Goal: Task Accomplishment & Management: Use online tool/utility

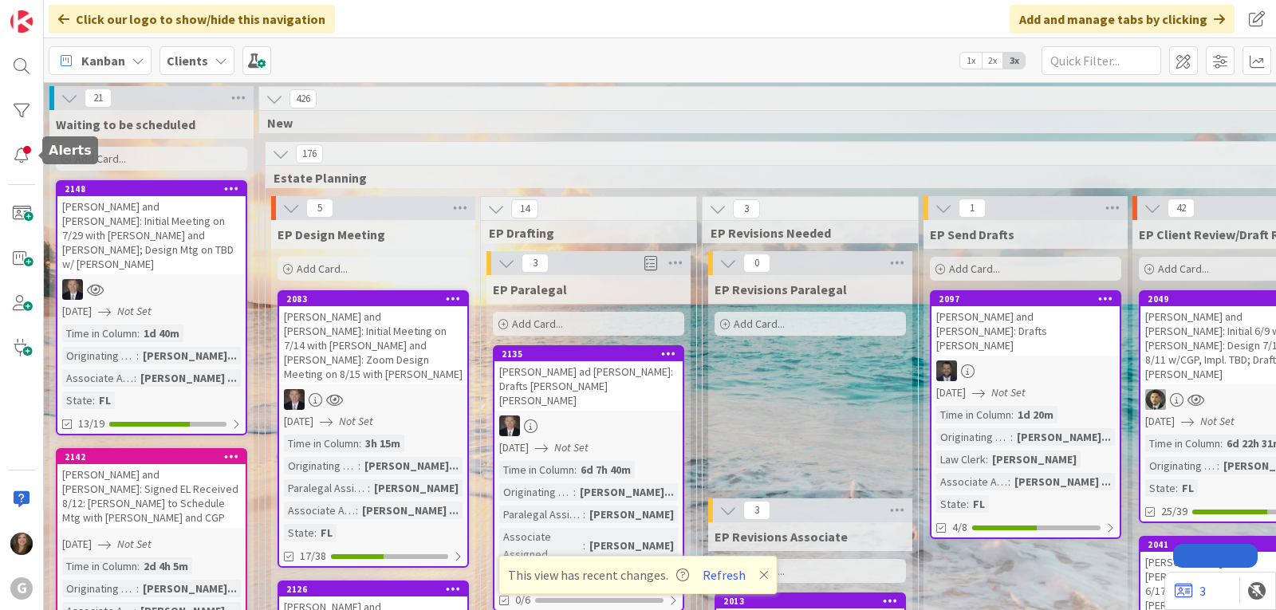
click at [19, 61] on div at bounding box center [22, 66] width 32 height 32
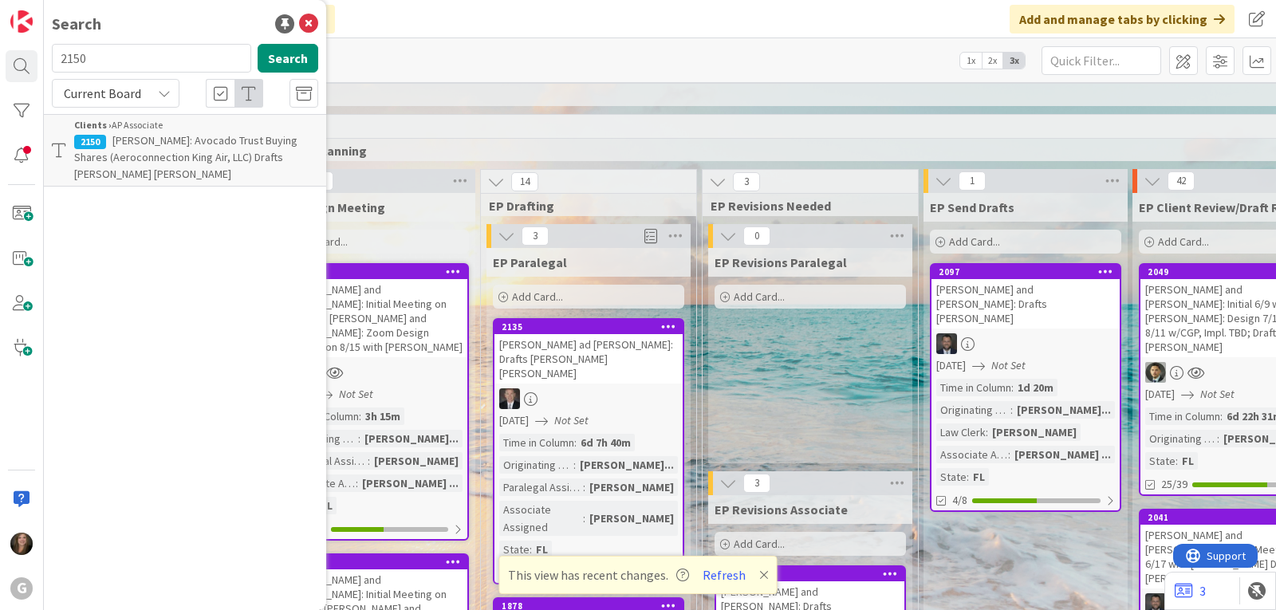
click at [147, 61] on input "2150" at bounding box center [151, 58] width 199 height 29
click at [282, 56] on button "Search" at bounding box center [288, 58] width 61 height 29
click at [224, 152] on span "[PERSON_NAME]: Avocado Trust Buying Shares (Aeroconnection King Air, LLC) Draft…" at bounding box center [185, 157] width 223 height 48
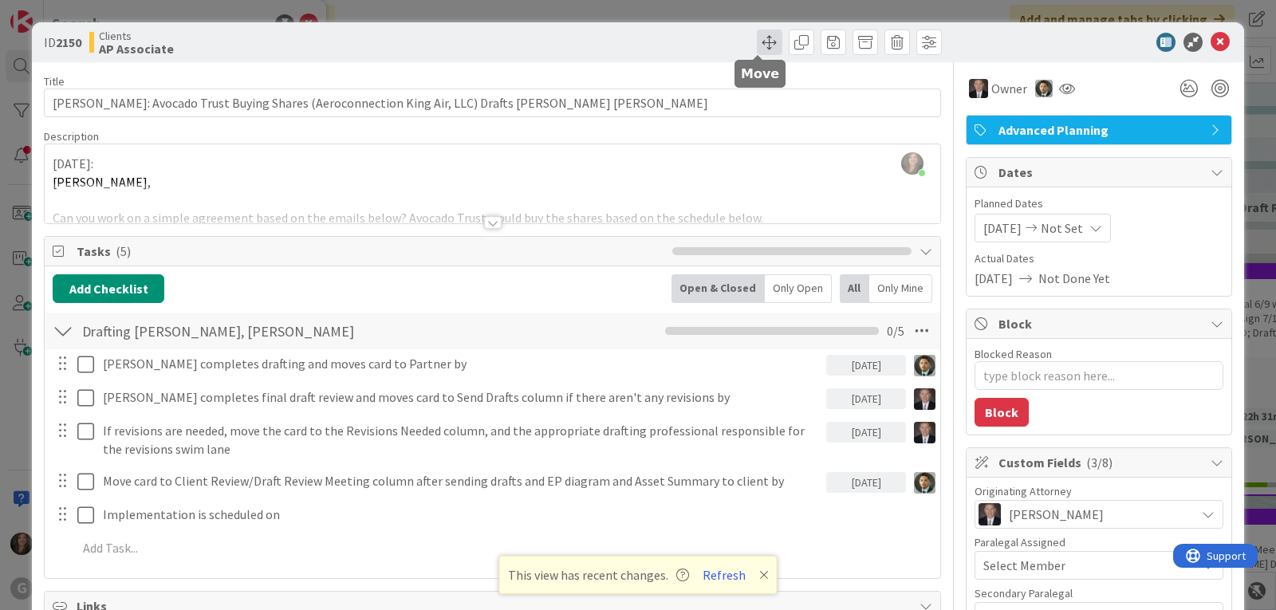
click at [757, 48] on span at bounding box center [770, 43] width 26 height 26
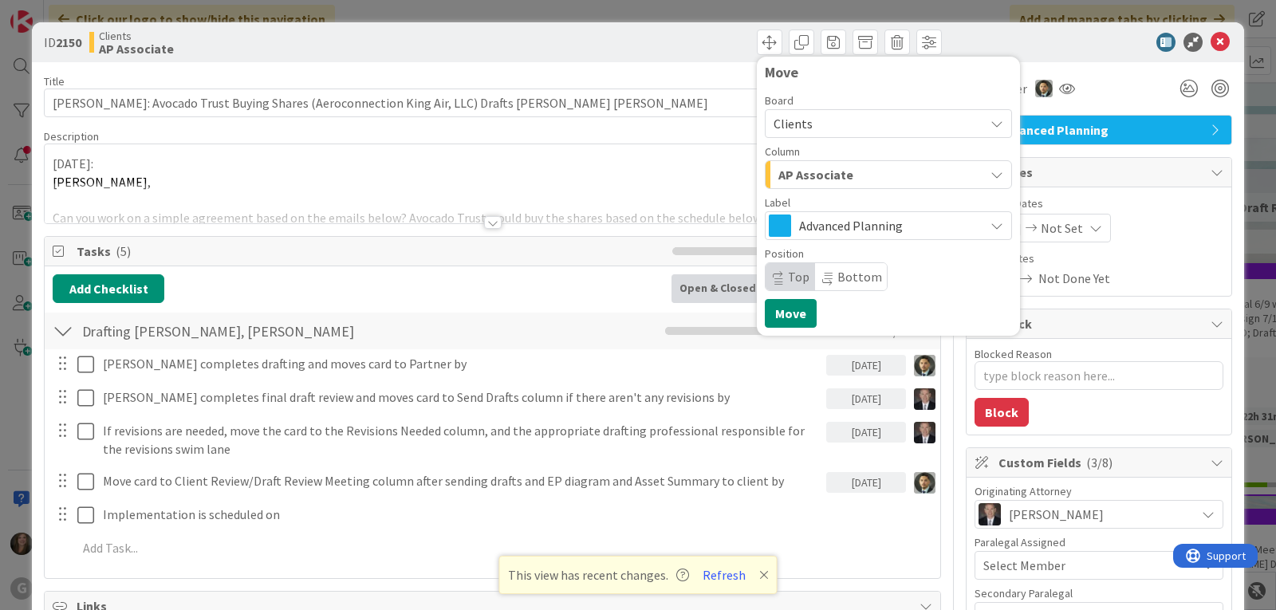
click at [862, 171] on div "AP Associate" at bounding box center [880, 175] width 210 height 26
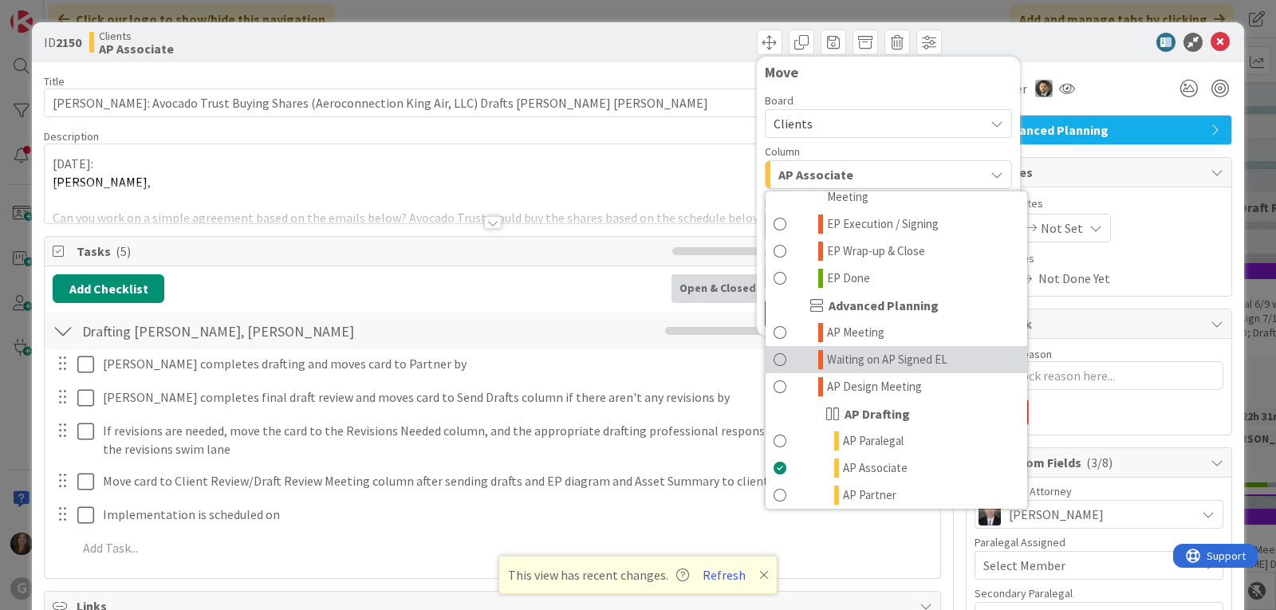
scroll to position [558, 0]
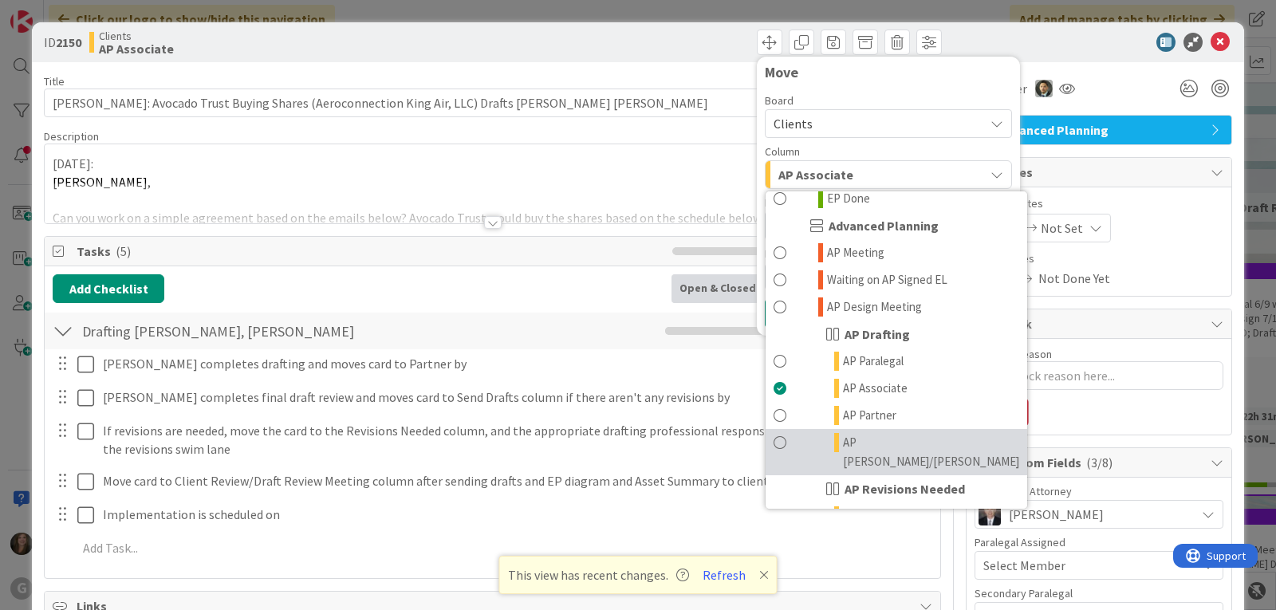
click at [847, 433] on span "AP [PERSON_NAME]/[PERSON_NAME]" at bounding box center [931, 452] width 176 height 38
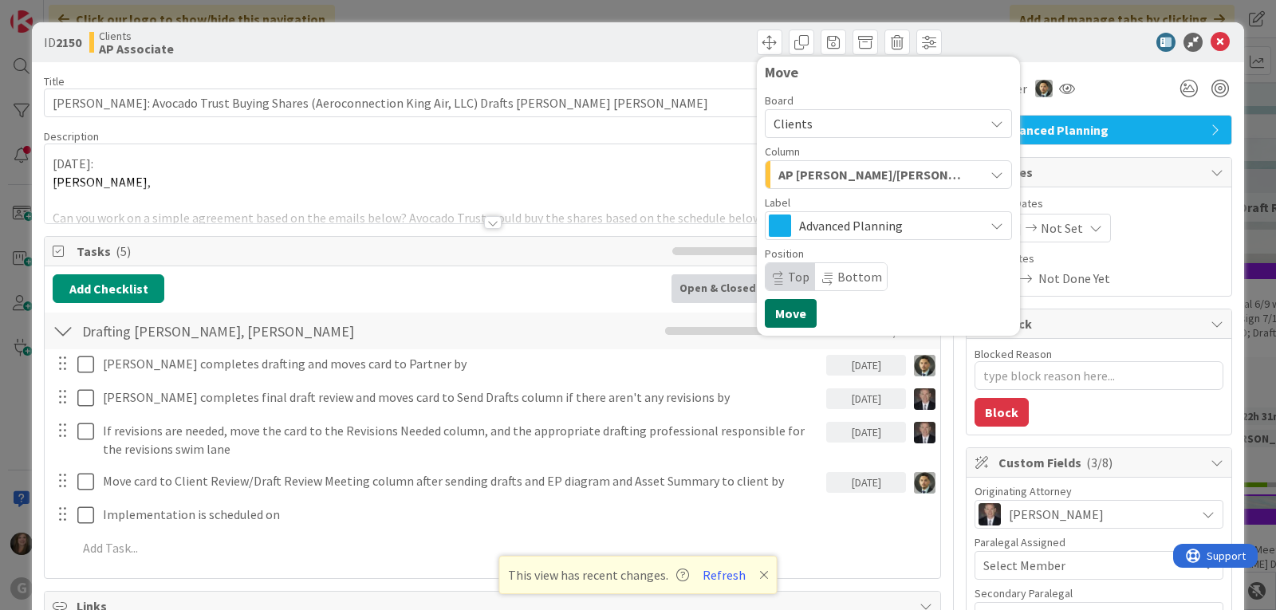
click at [767, 314] on button "Move" at bounding box center [791, 313] width 52 height 29
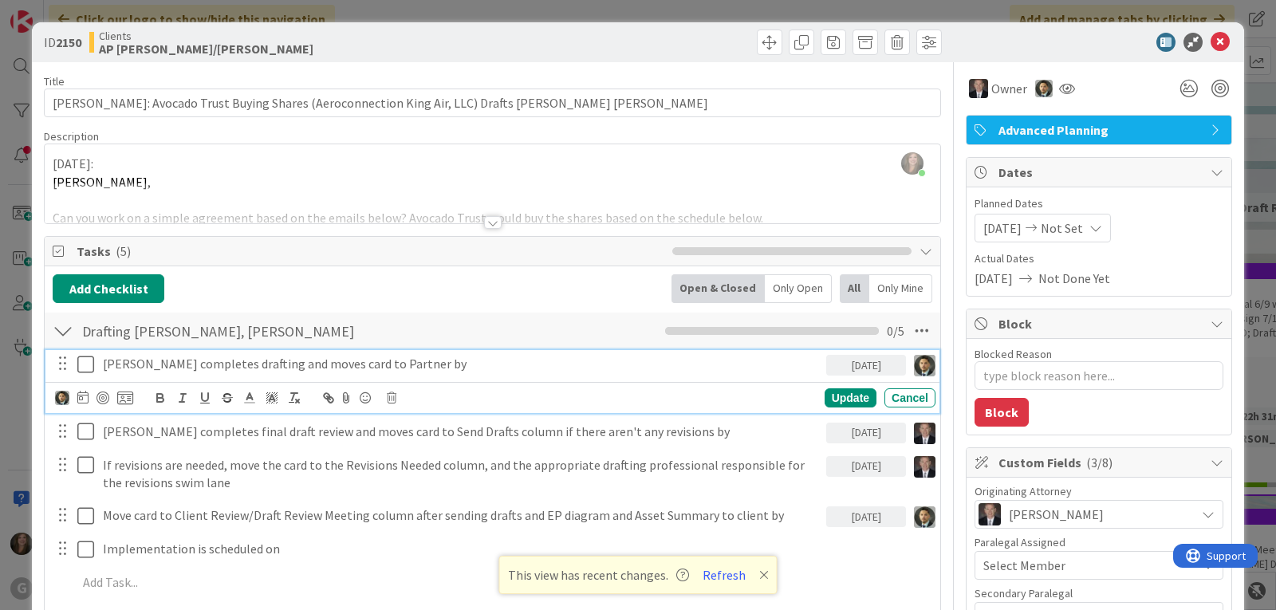
click at [84, 363] on icon at bounding box center [89, 364] width 24 height 19
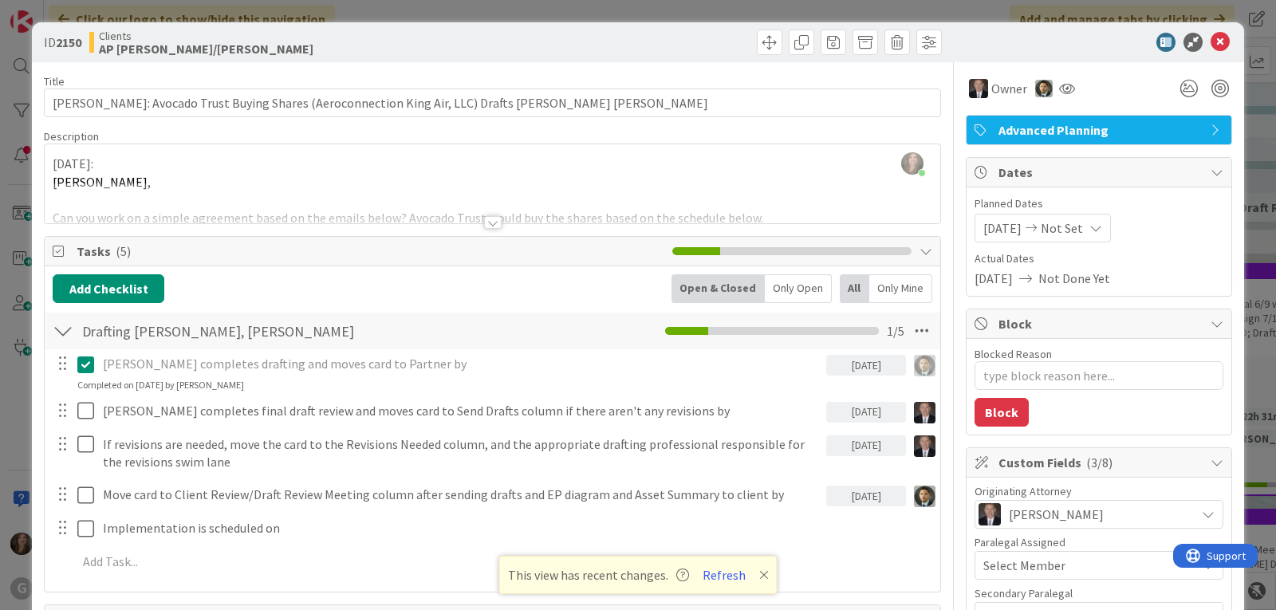
type textarea "x"
click at [835, 562] on p at bounding box center [503, 562] width 852 height 18
click at [724, 576] on button "Refresh" at bounding box center [724, 575] width 54 height 21
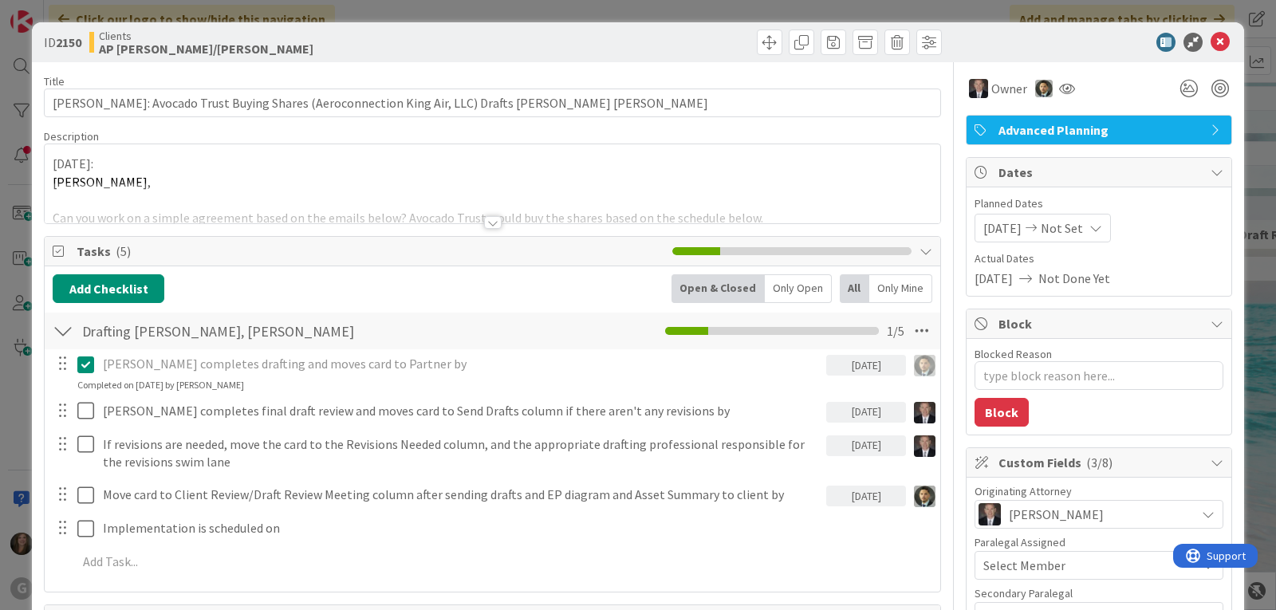
type textarea "x"
click at [1215, 41] on icon at bounding box center [1220, 42] width 19 height 19
